Goal: Task Accomplishment & Management: Manage account settings

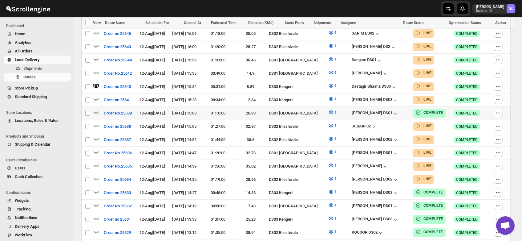
scroll to position [195, 0]
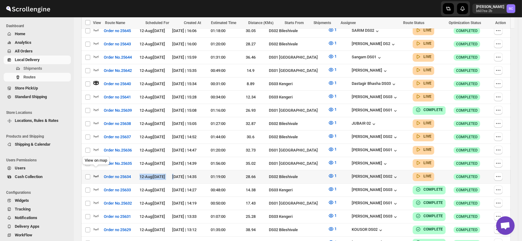
drag, startPoint x: 179, startPoint y: 168, endPoint x: 96, endPoint y: 170, distance: 83.3
click at [96, 170] on tr "Select route Order no 25634 12-Aug | [DATE] [DATE] | 14:35 01:19:00 28.66 DS02 …" at bounding box center [296, 176] width 430 height 13
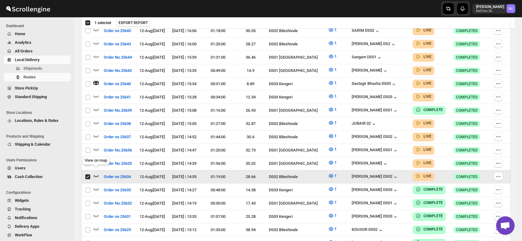
click at [96, 173] on icon "button" at bounding box center [96, 176] width 6 height 6
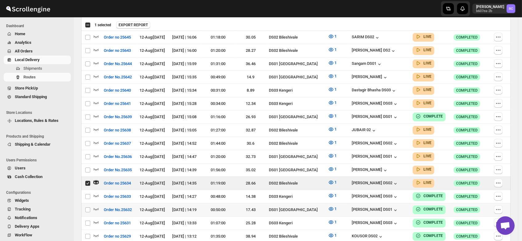
scroll to position [190, 0]
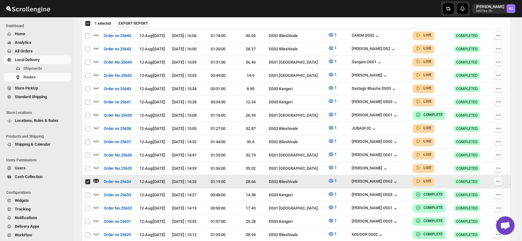
click at [88, 179] on input "Select route" at bounding box center [87, 181] width 5 height 5
checkbox input "false"
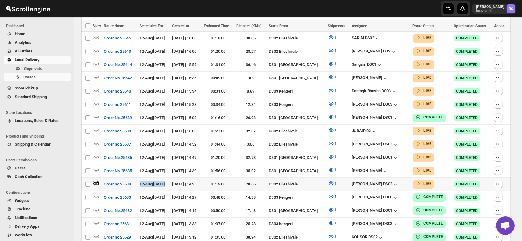
scroll to position [188, 0]
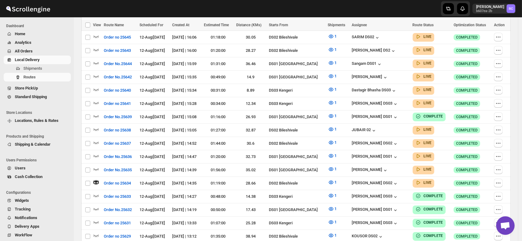
click at [78, 187] on div "Routes. This page is ready Routes Allows you to create, view and edit routes. H…" at bounding box center [296, 103] width 444 height 549
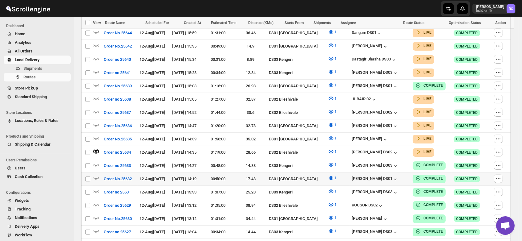
scroll to position [216, 0]
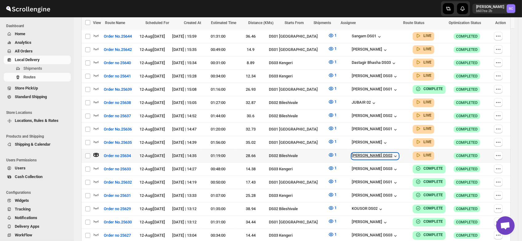
click at [374, 153] on div "[PERSON_NAME] DS02" at bounding box center [375, 156] width 47 height 6
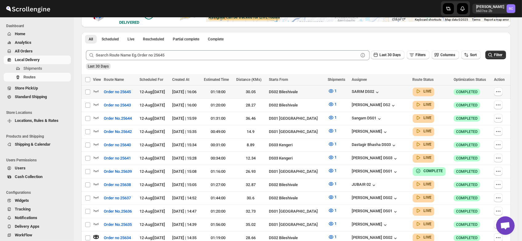
scroll to position [133, 0]
click at [94, 103] on icon "button" at bounding box center [96, 104] width 6 height 6
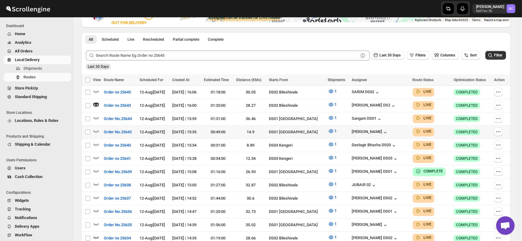
scroll to position [0, 0]
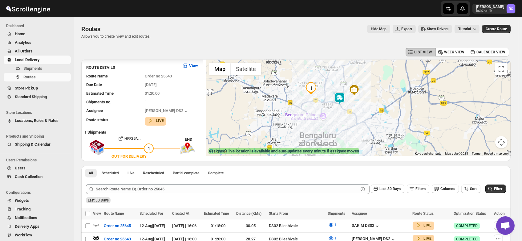
drag, startPoint x: 323, startPoint y: 82, endPoint x: 333, endPoint y: 102, distance: 22.1
click at [333, 102] on div at bounding box center [358, 107] width 305 height 96
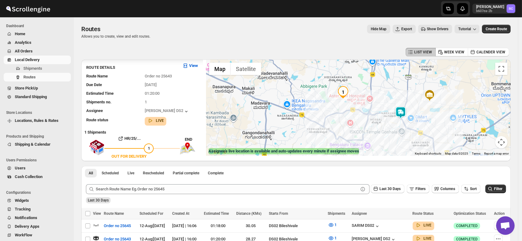
drag, startPoint x: 306, startPoint y: 103, endPoint x: 346, endPoint y: 103, distance: 40.1
click at [346, 103] on div at bounding box center [358, 107] width 305 height 96
click at [351, 91] on img at bounding box center [348, 93] width 12 height 12
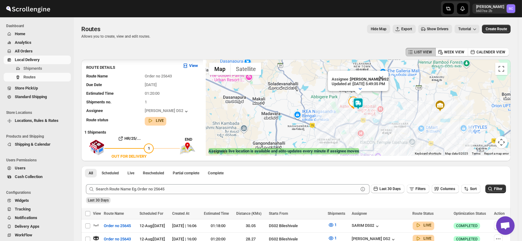
drag, startPoint x: 350, startPoint y: 132, endPoint x: 354, endPoint y: 113, distance: 18.8
click at [354, 113] on div "Assignee : [PERSON_NAME] DS2 Updated at : [DATE] 5:49:35 PM Duty mode Enabled B…" at bounding box center [358, 107] width 305 height 96
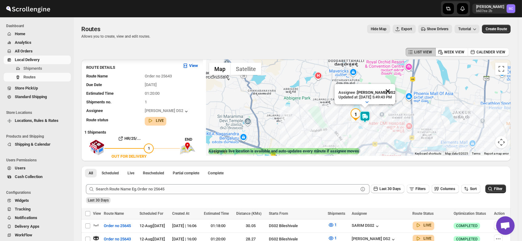
click at [395, 85] on button "Close" at bounding box center [388, 91] width 15 height 15
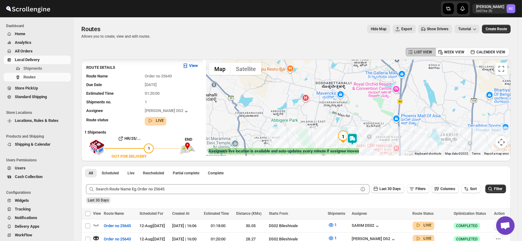
drag, startPoint x: 369, startPoint y: 91, endPoint x: 356, endPoint y: 114, distance: 26.3
click at [356, 114] on div at bounding box center [358, 107] width 305 height 96
